Goal: Find specific page/section: Find specific page/section

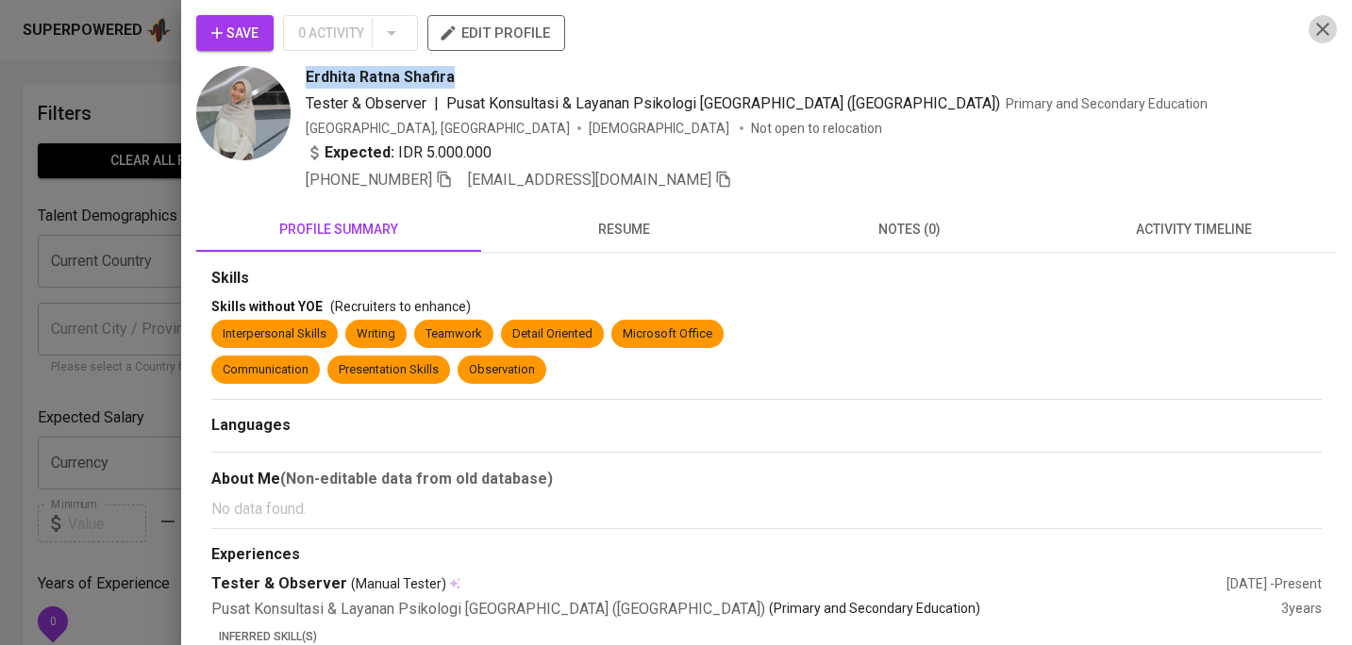
click at [1322, 30] on icon "button" at bounding box center [1322, 29] width 23 height 23
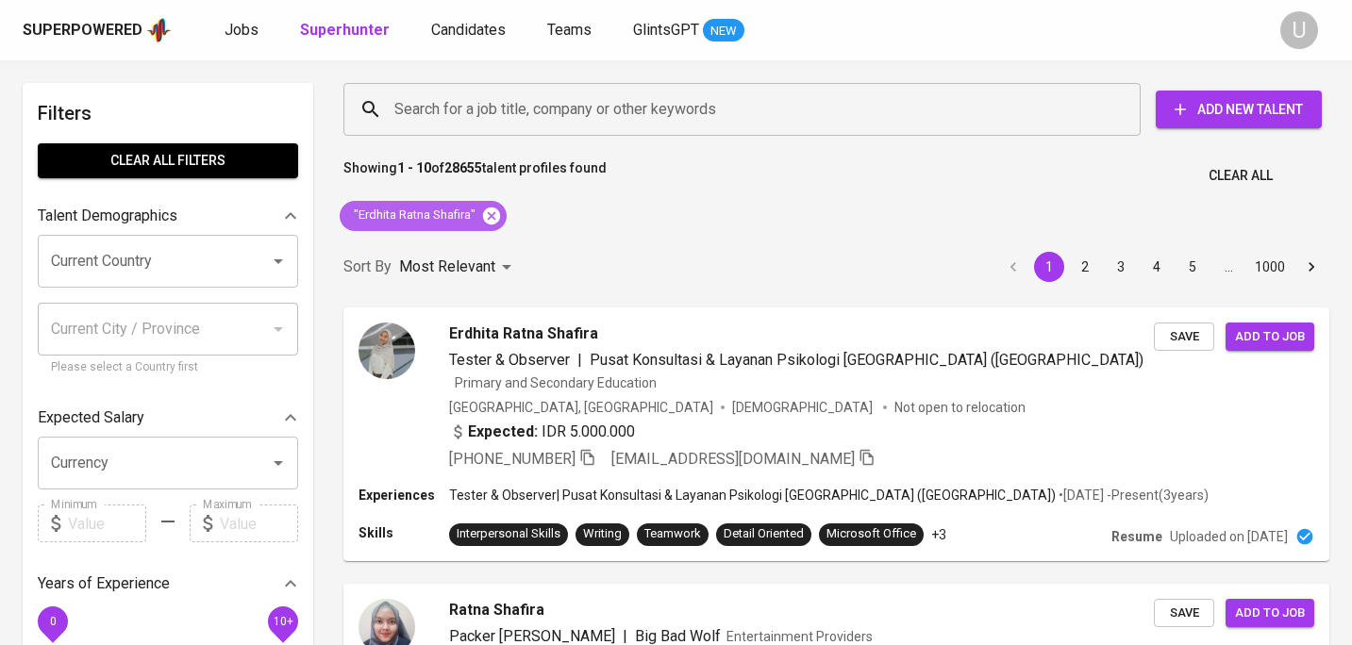
click at [498, 217] on icon at bounding box center [491, 215] width 17 height 17
click at [497, 119] on input "Search for a job title, company or other keywords" at bounding box center [747, 110] width 714 height 36
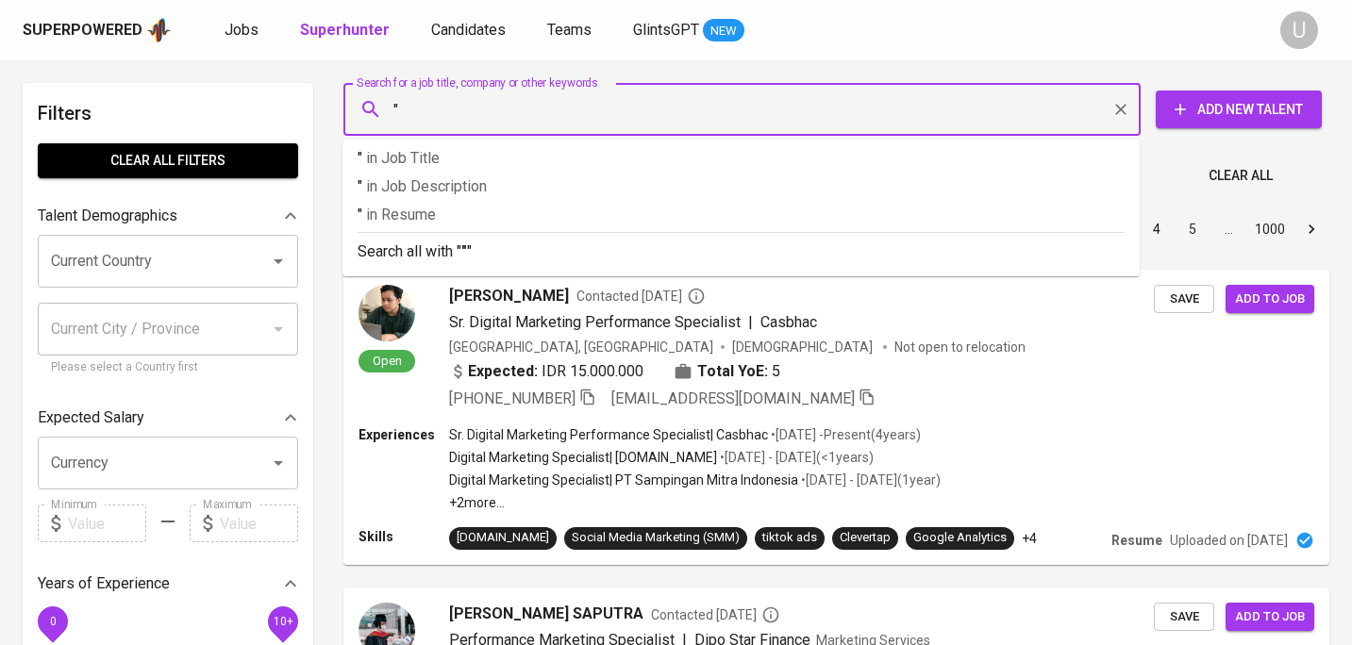
paste input "[PERSON_NAME] SIANTAR"
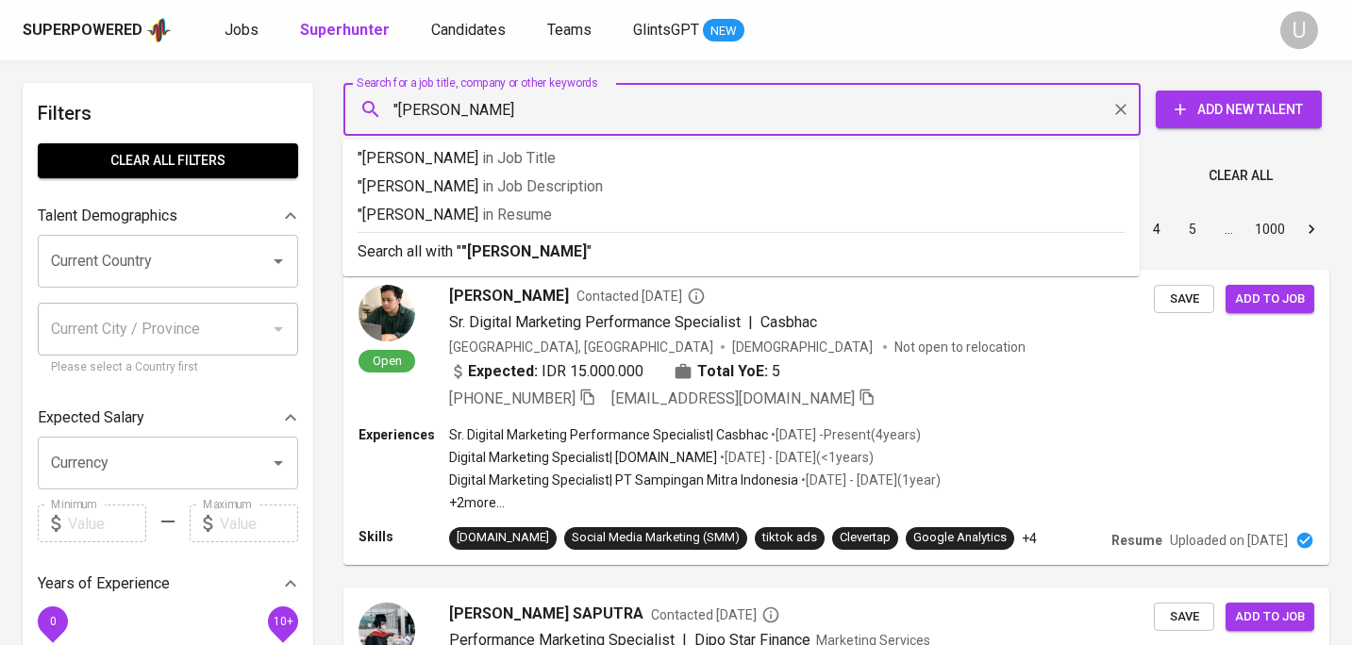
type input ""[PERSON_NAME] SIANTAR""
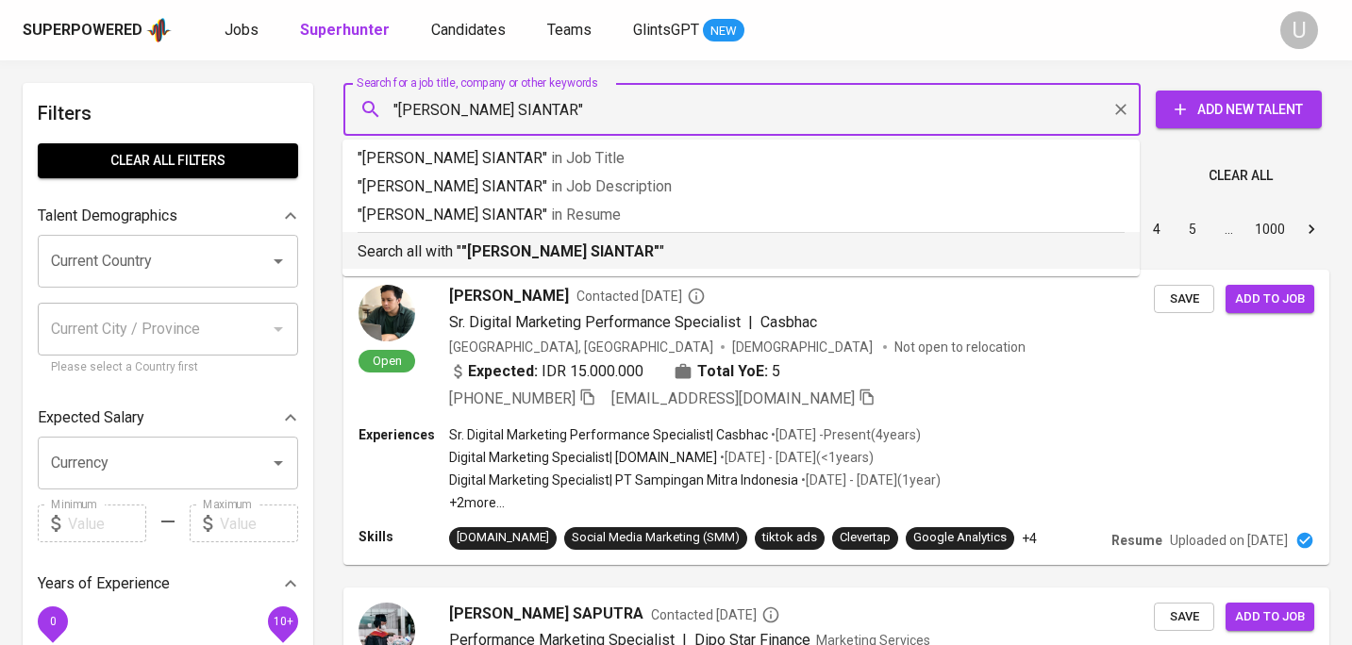
click at [497, 245] on b ""[PERSON_NAME] SIANTAR"" at bounding box center [560, 251] width 198 height 18
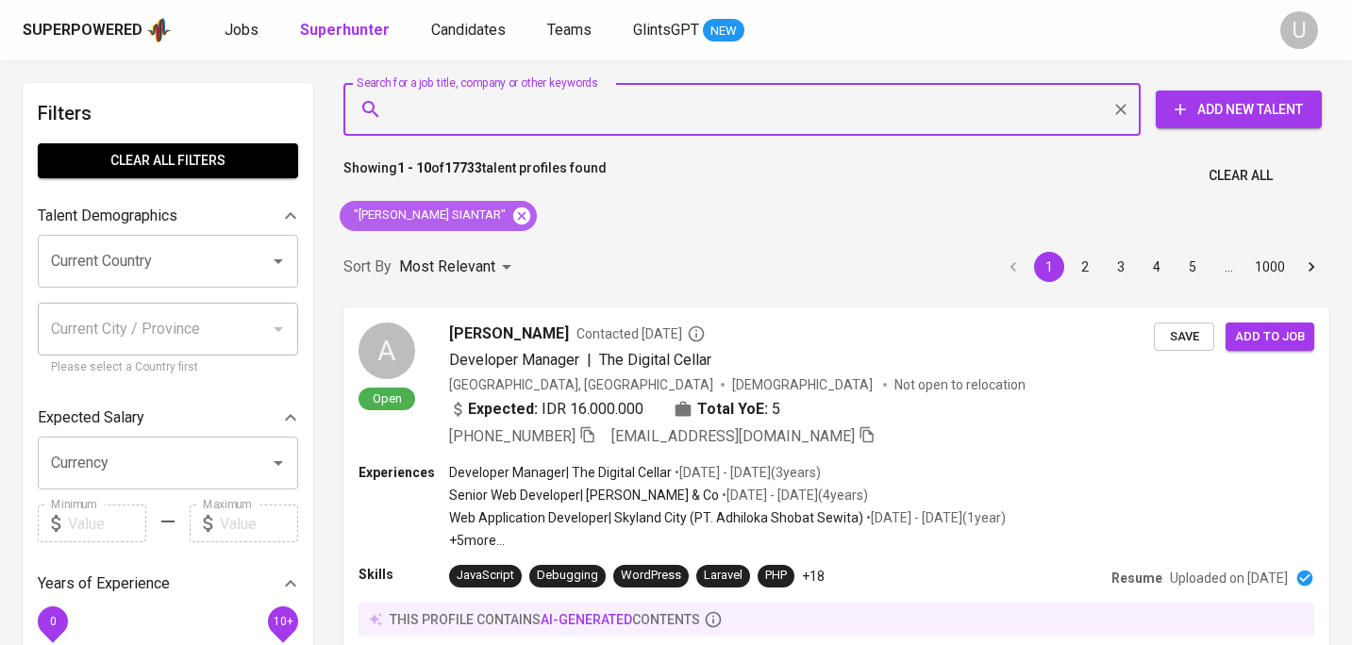
click at [517, 215] on icon at bounding box center [521, 215] width 17 height 17
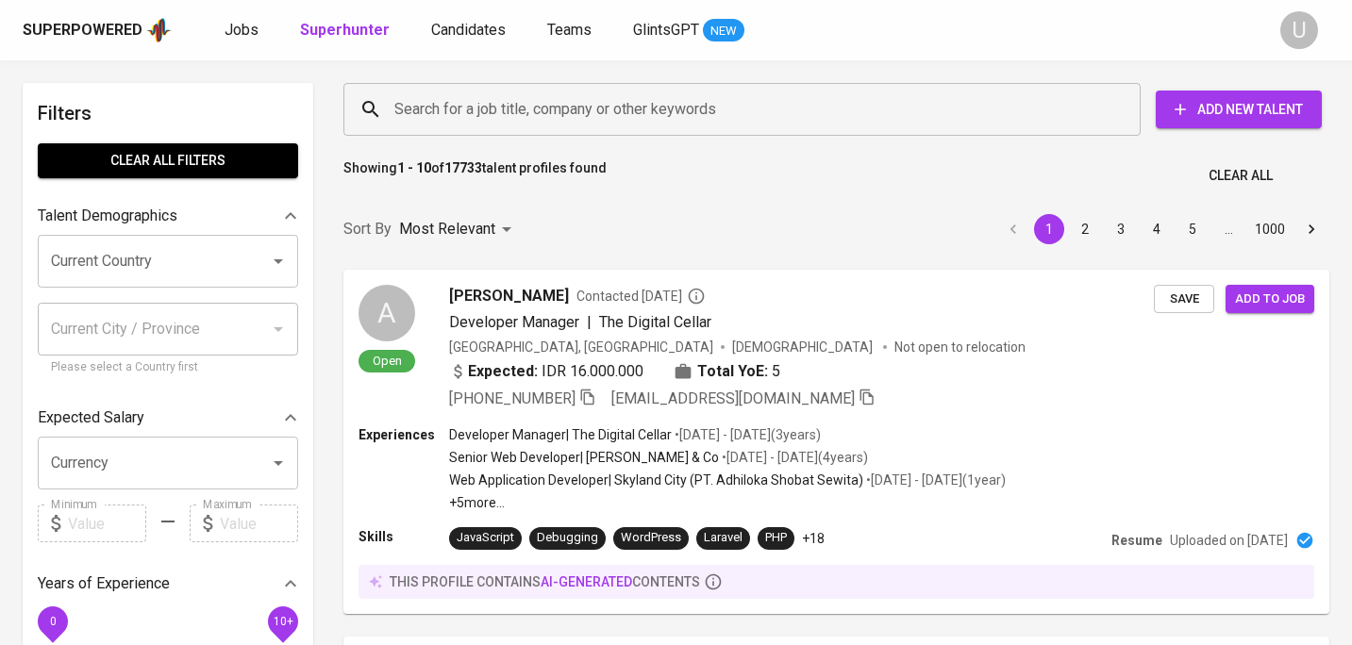
click at [531, 110] on input "Search for a job title, company or other keywords" at bounding box center [747, 110] width 714 height 36
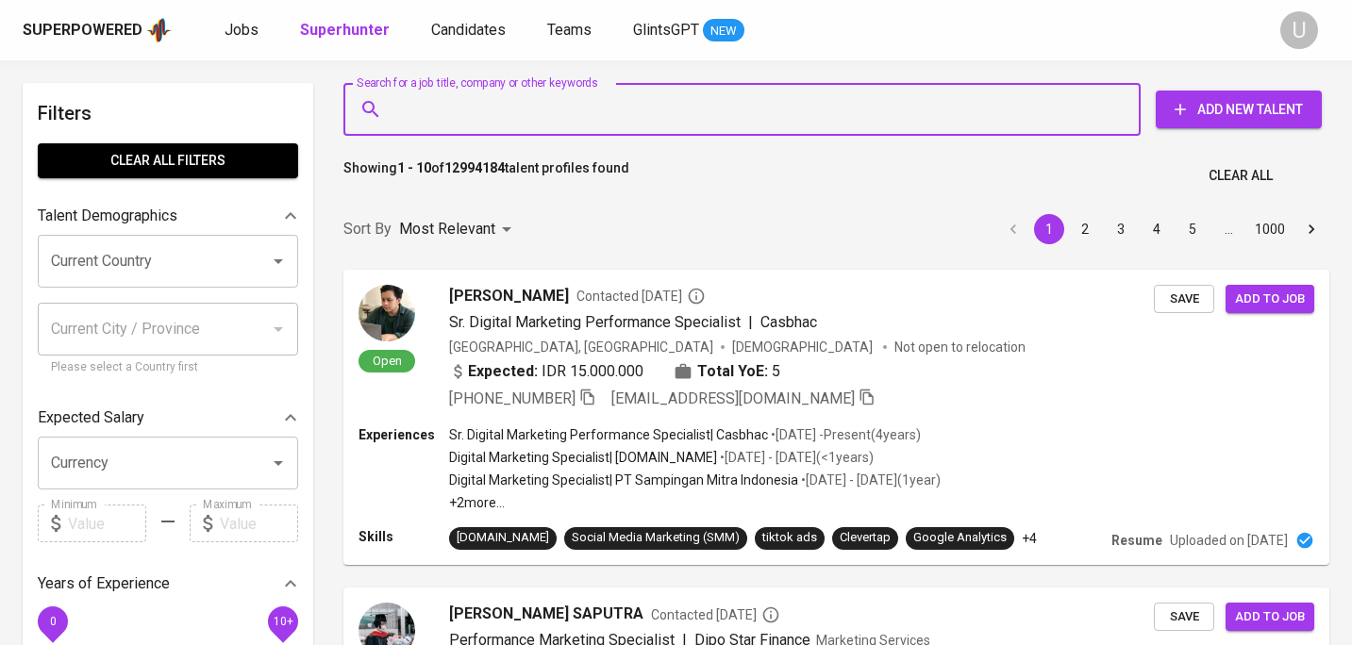
click at [531, 110] on input "Search for a job title, company or other keywords" at bounding box center [747, 110] width 714 height 36
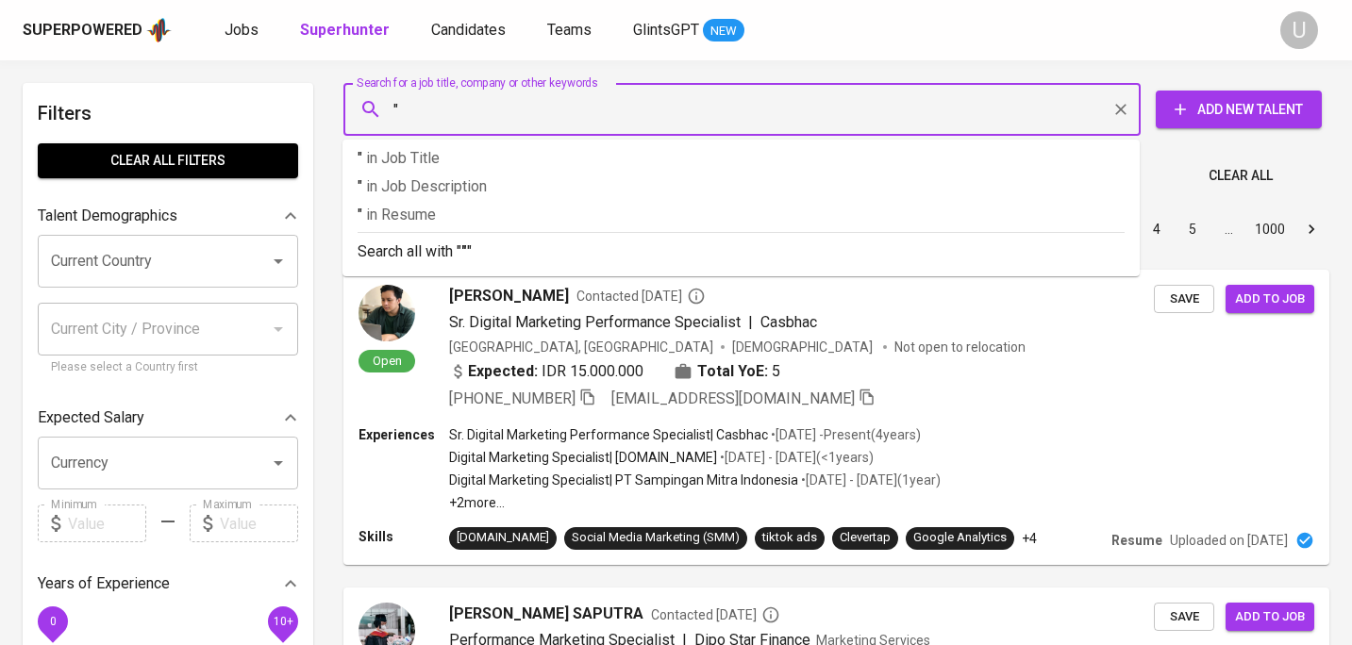
paste input "[PERSON_NAME]"
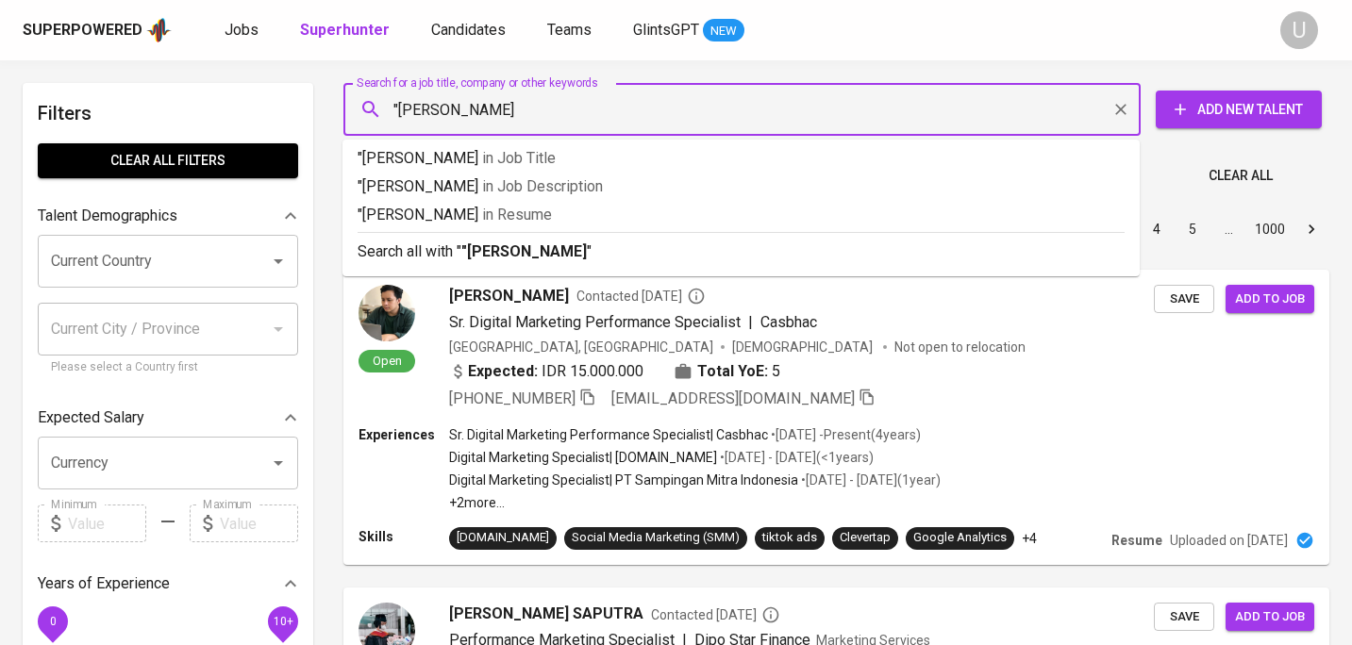
type input ""[PERSON_NAME] W""
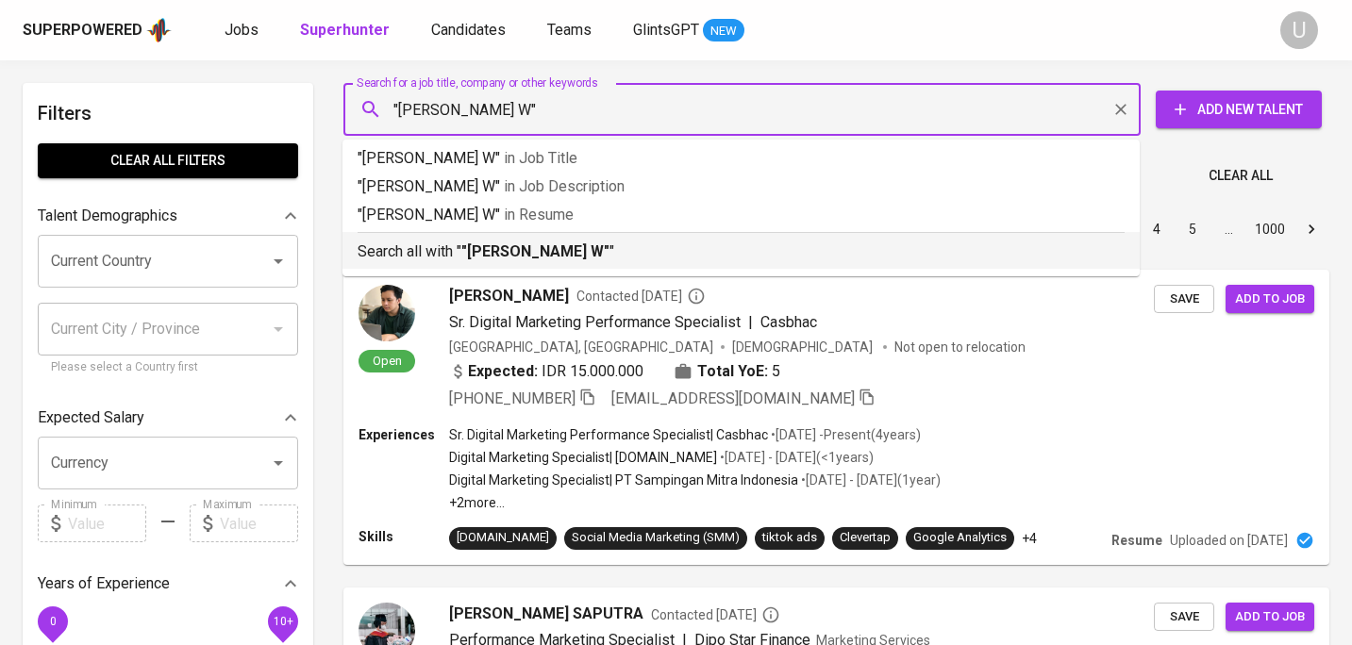
click at [522, 255] on b ""[PERSON_NAME] W"" at bounding box center [535, 251] width 148 height 18
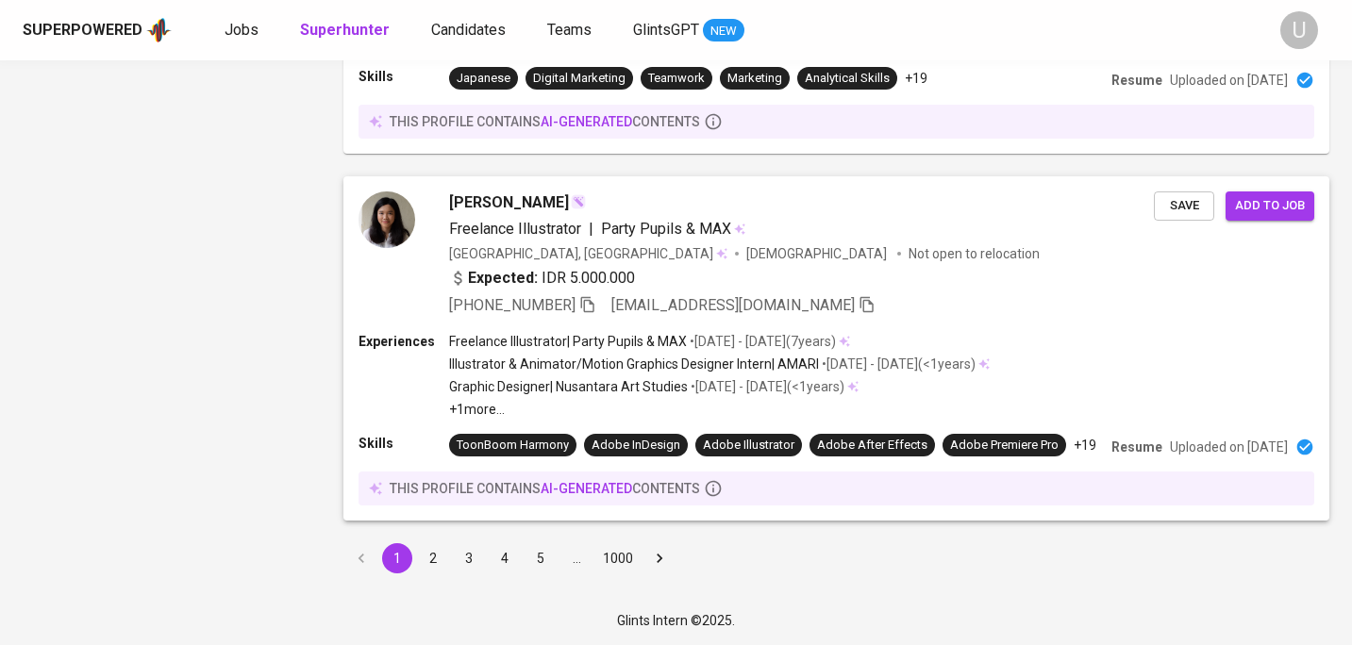
scroll to position [3241, 0]
click at [437, 557] on button "2" at bounding box center [433, 558] width 30 height 30
